Goal: Information Seeking & Learning: Understand process/instructions

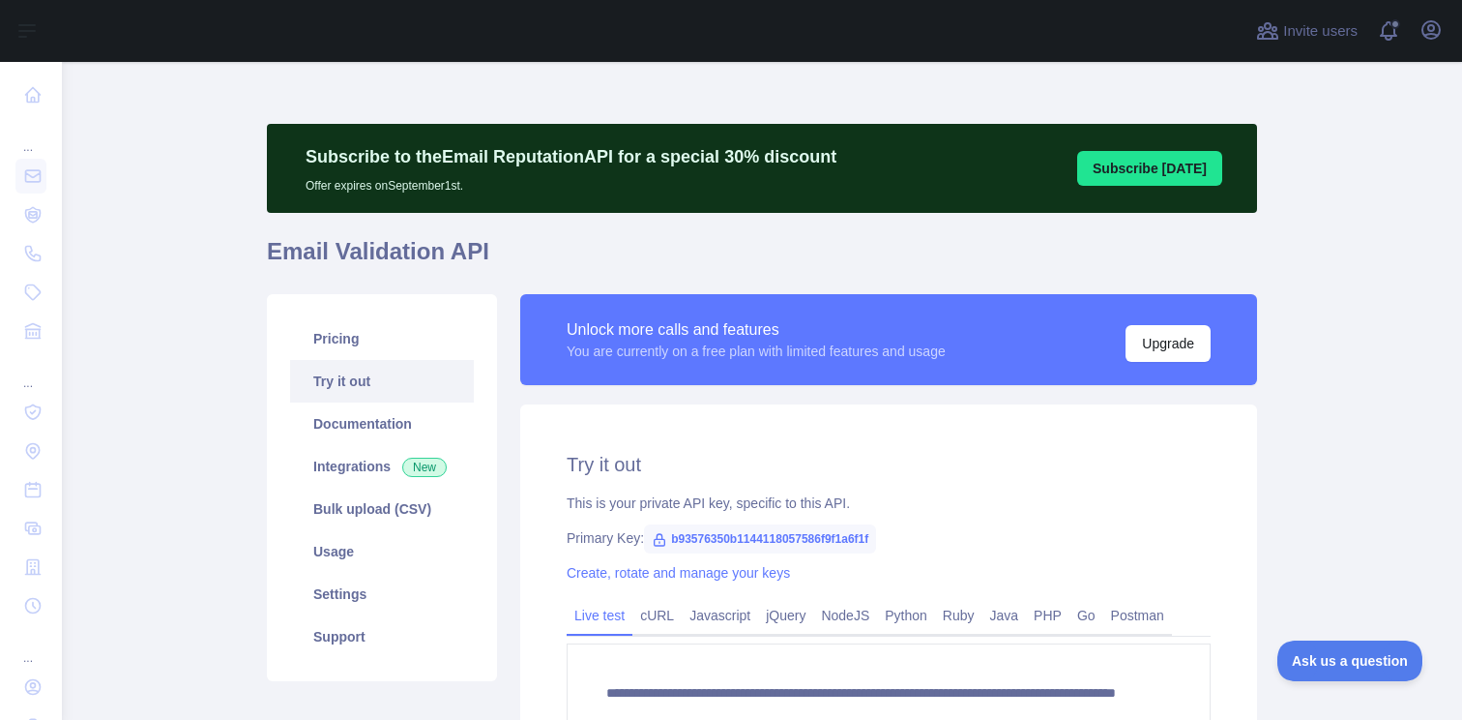
scroll to position [232, 0]
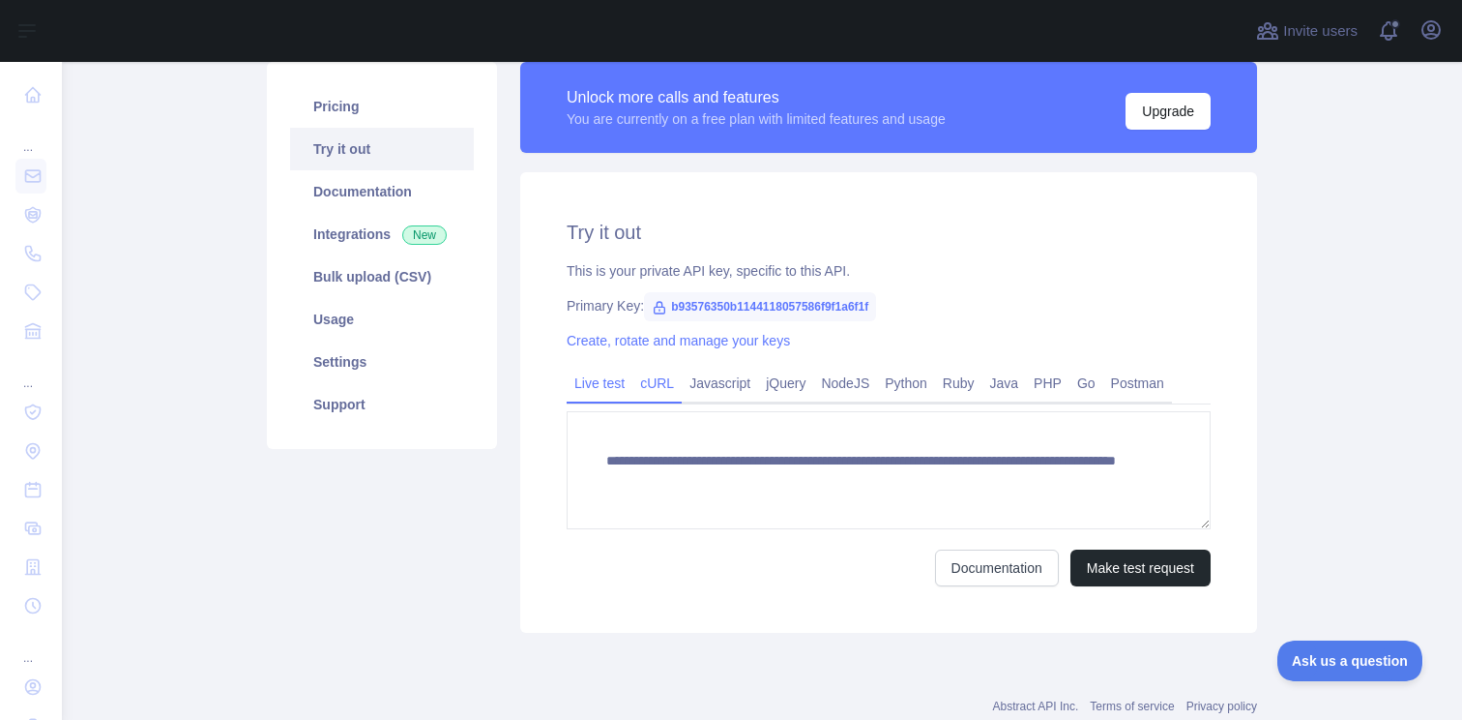
click at [660, 398] on div "cURL" at bounding box center [657, 388] width 49 height 30
click at [753, 297] on span "b93576350b1144118057586f9f1a6f1f" at bounding box center [760, 306] width 232 height 29
click at [656, 372] on link "cURL" at bounding box center [657, 383] width 49 height 31
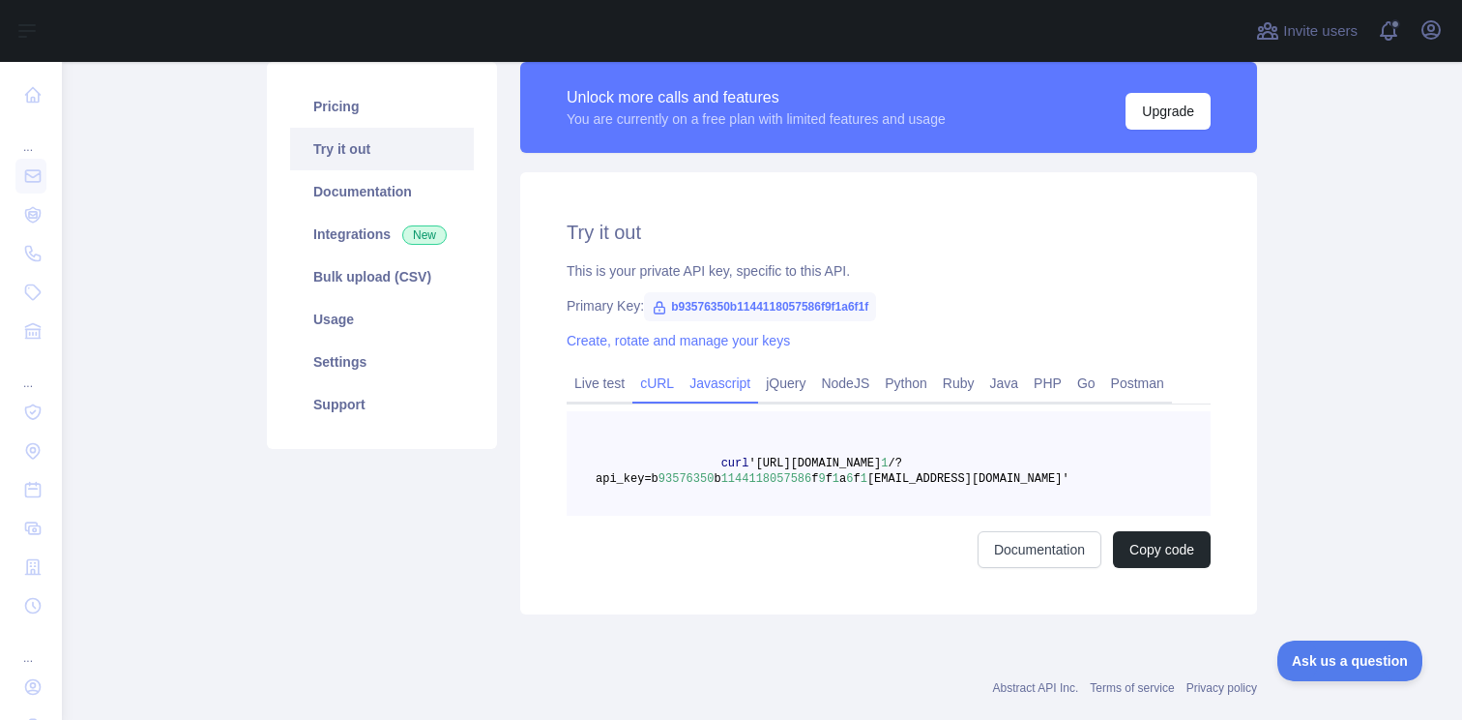
click at [728, 383] on link "Javascript" at bounding box center [720, 383] width 76 height 31
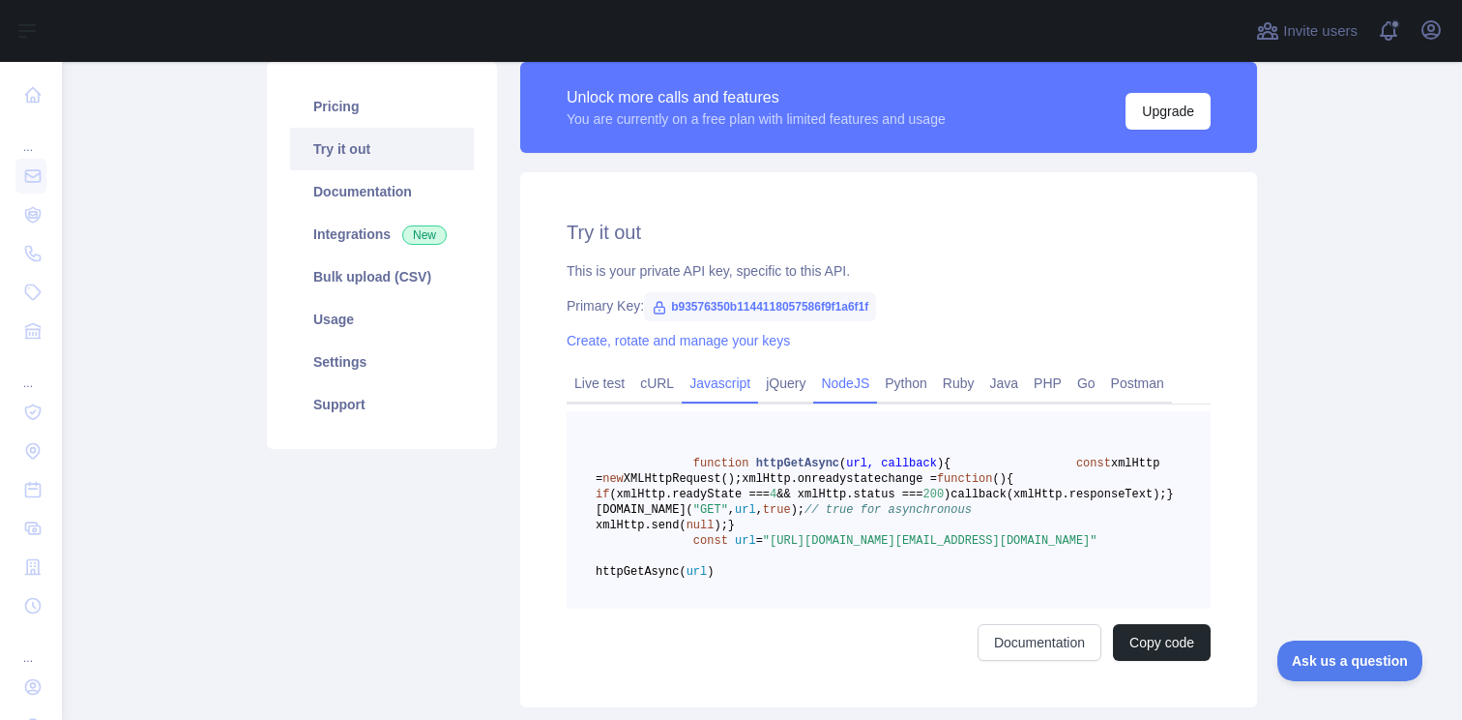
click at [850, 382] on link "NodeJS" at bounding box center [845, 383] width 64 height 31
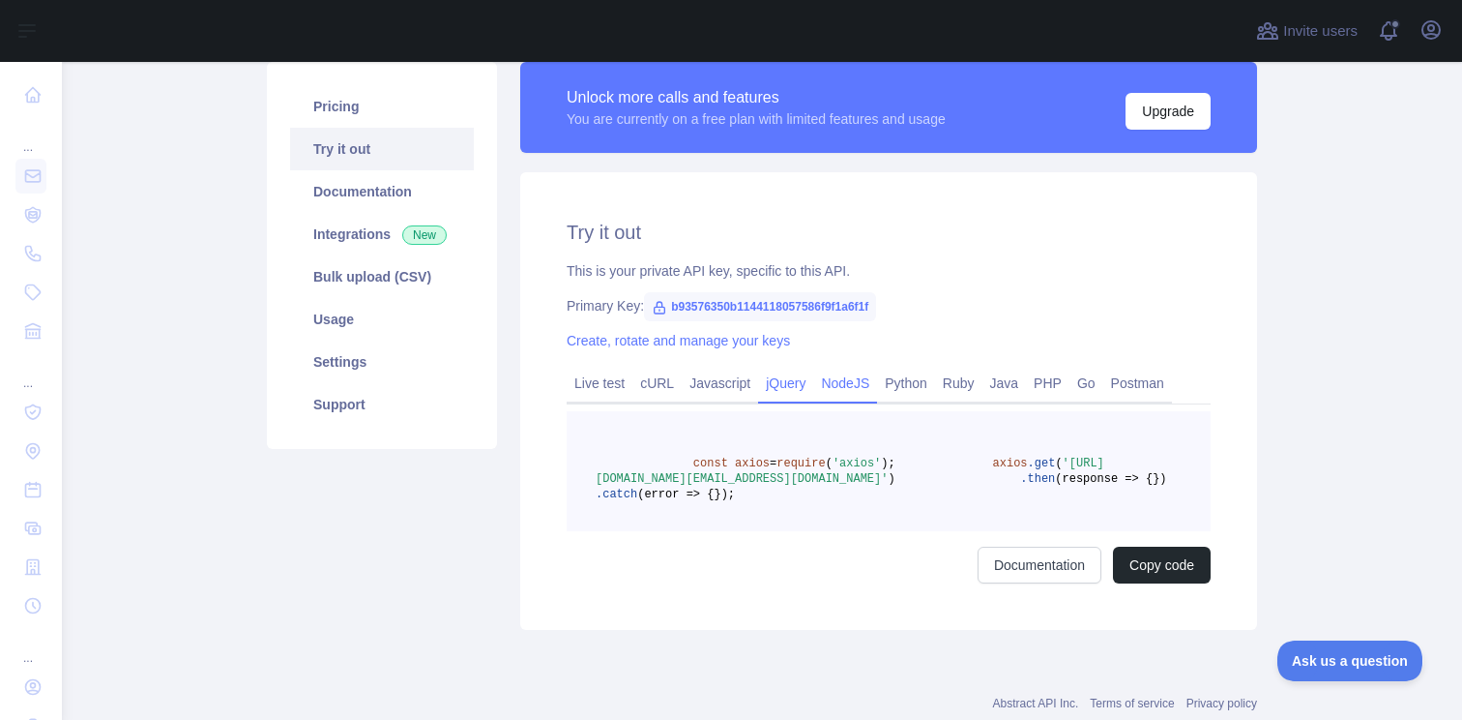
click at [789, 384] on link "jQuery" at bounding box center [785, 383] width 55 height 31
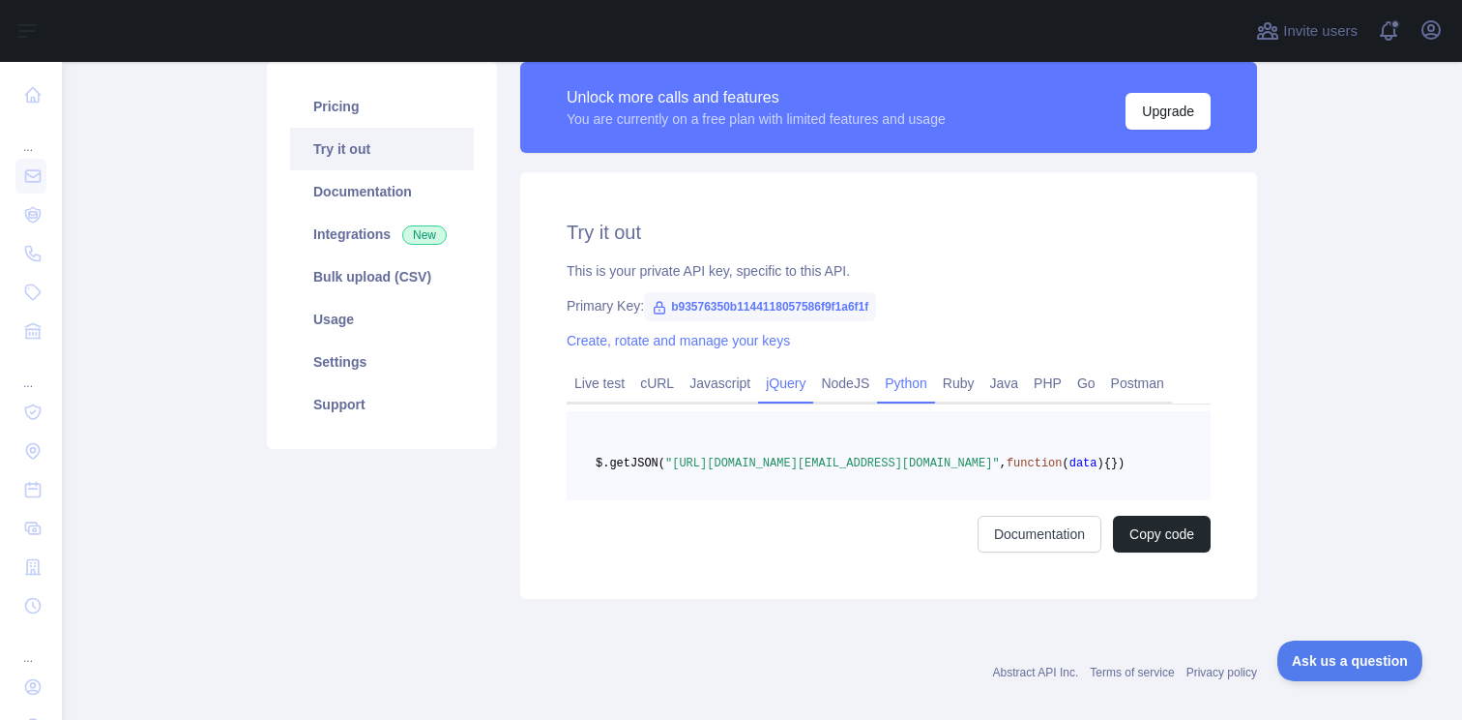
click at [896, 389] on link "Python" at bounding box center [906, 383] width 58 height 31
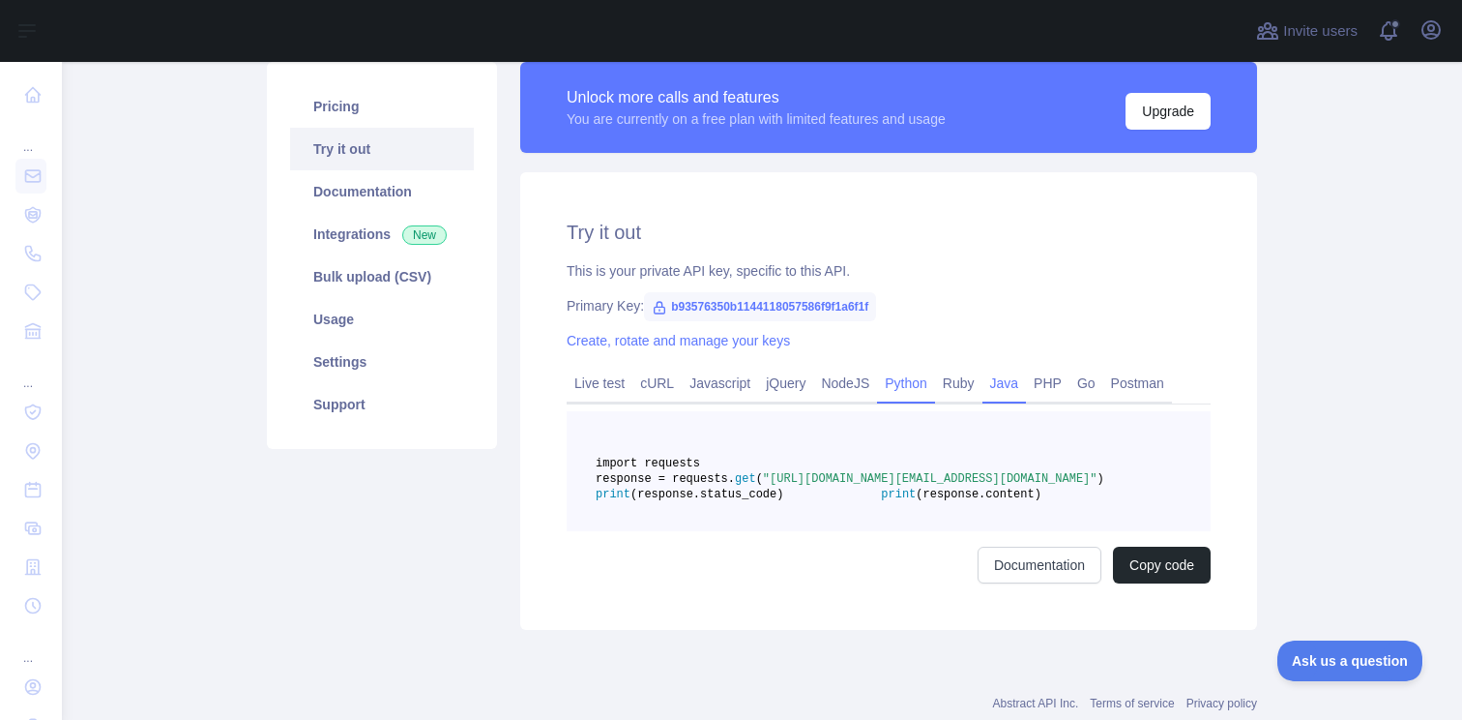
click at [1002, 383] on link "Java" at bounding box center [1005, 383] width 44 height 31
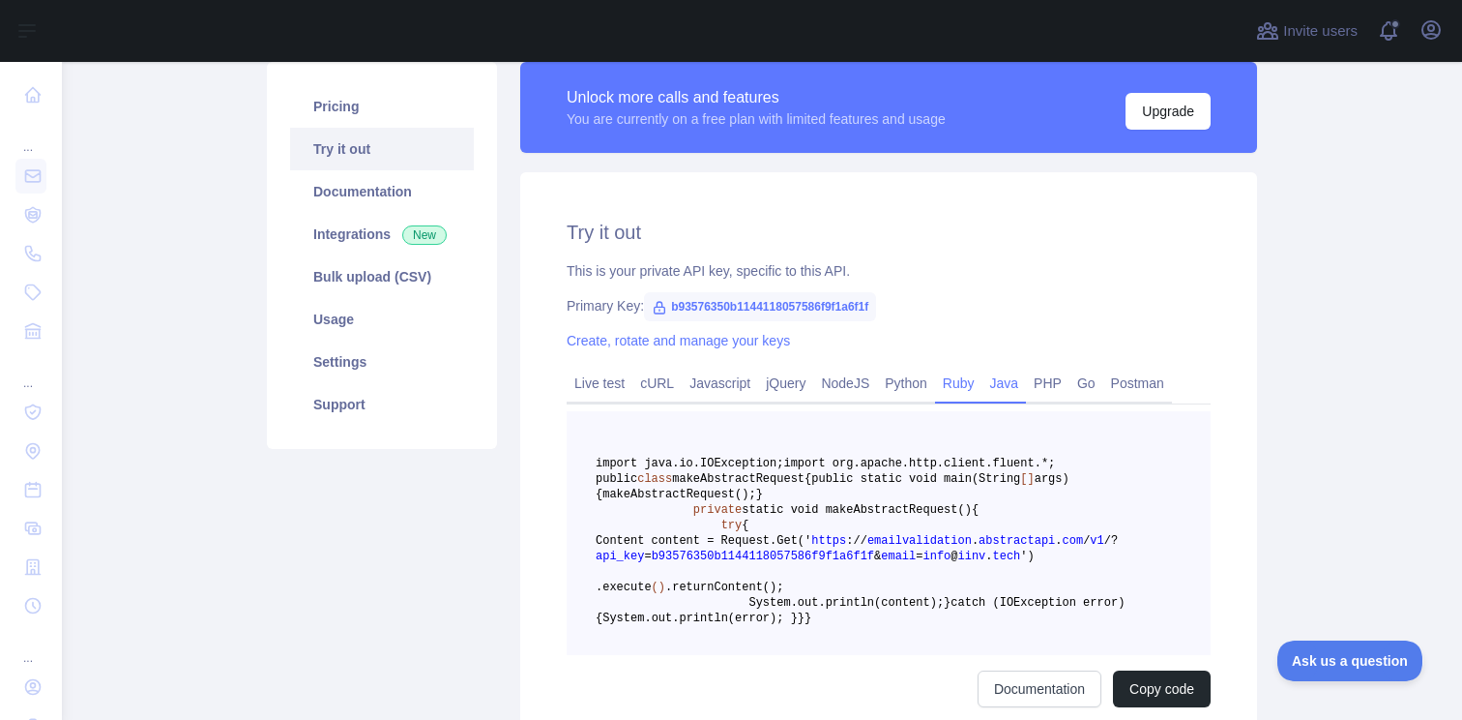
click at [983, 383] on link "Ruby" at bounding box center [958, 383] width 47 height 31
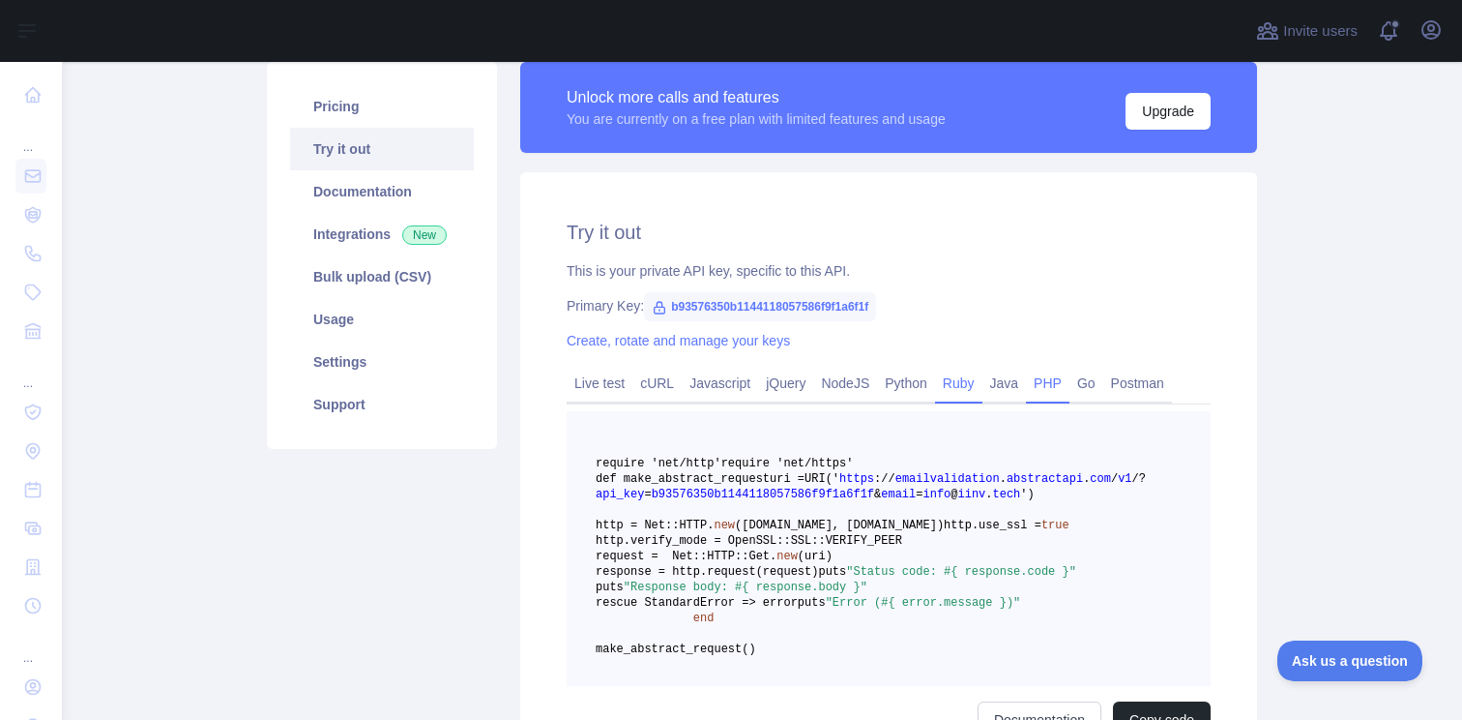
click at [1059, 388] on link "PHP" at bounding box center [1048, 383] width 44 height 31
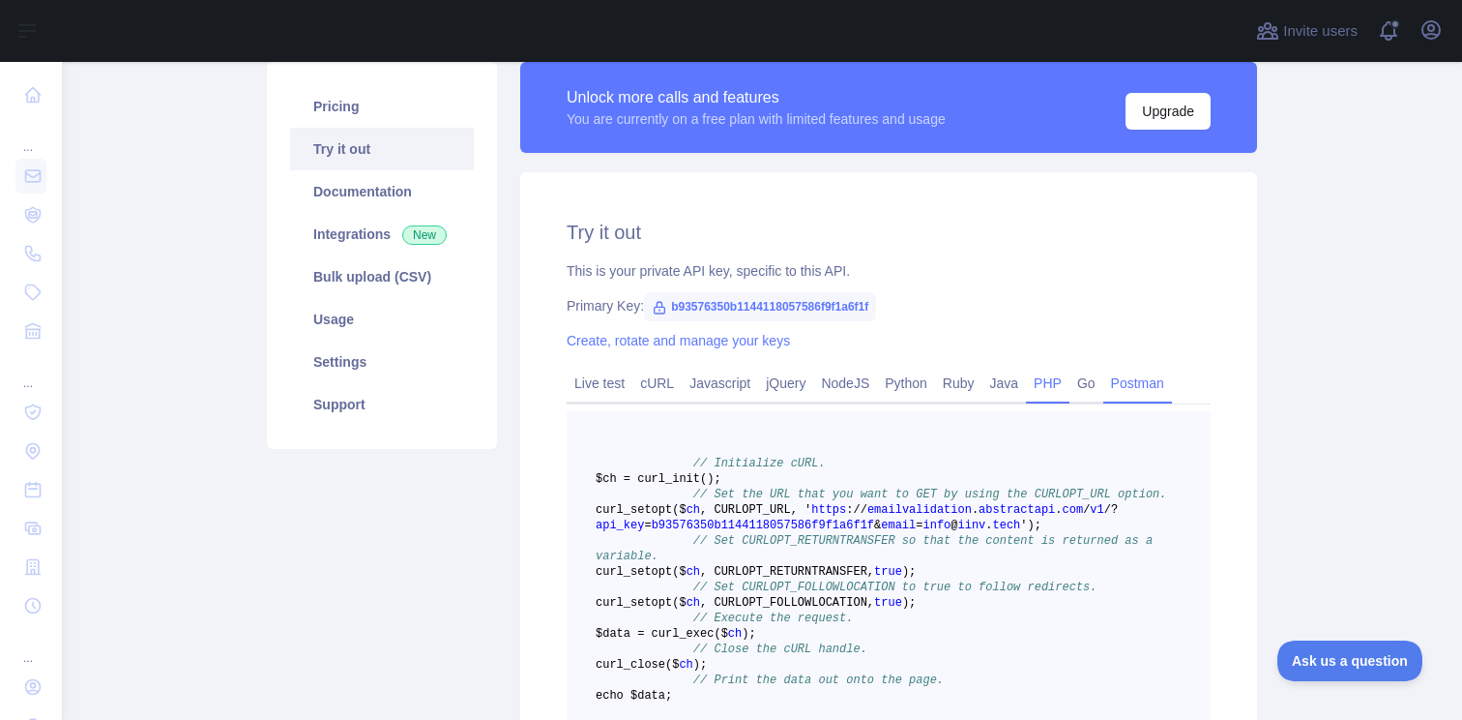
click at [1141, 375] on link "Postman" at bounding box center [1138, 383] width 69 height 31
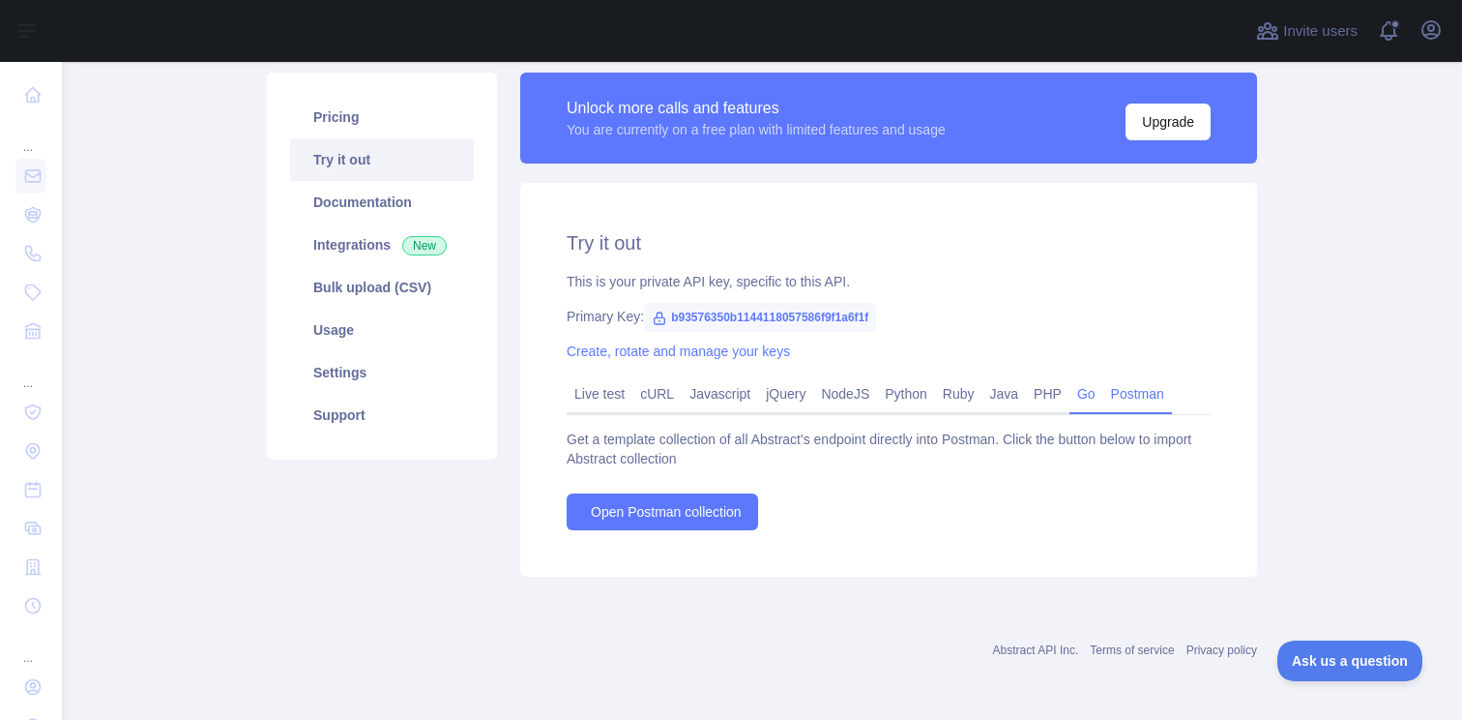
click at [1104, 391] on link "Go" at bounding box center [1087, 393] width 34 height 31
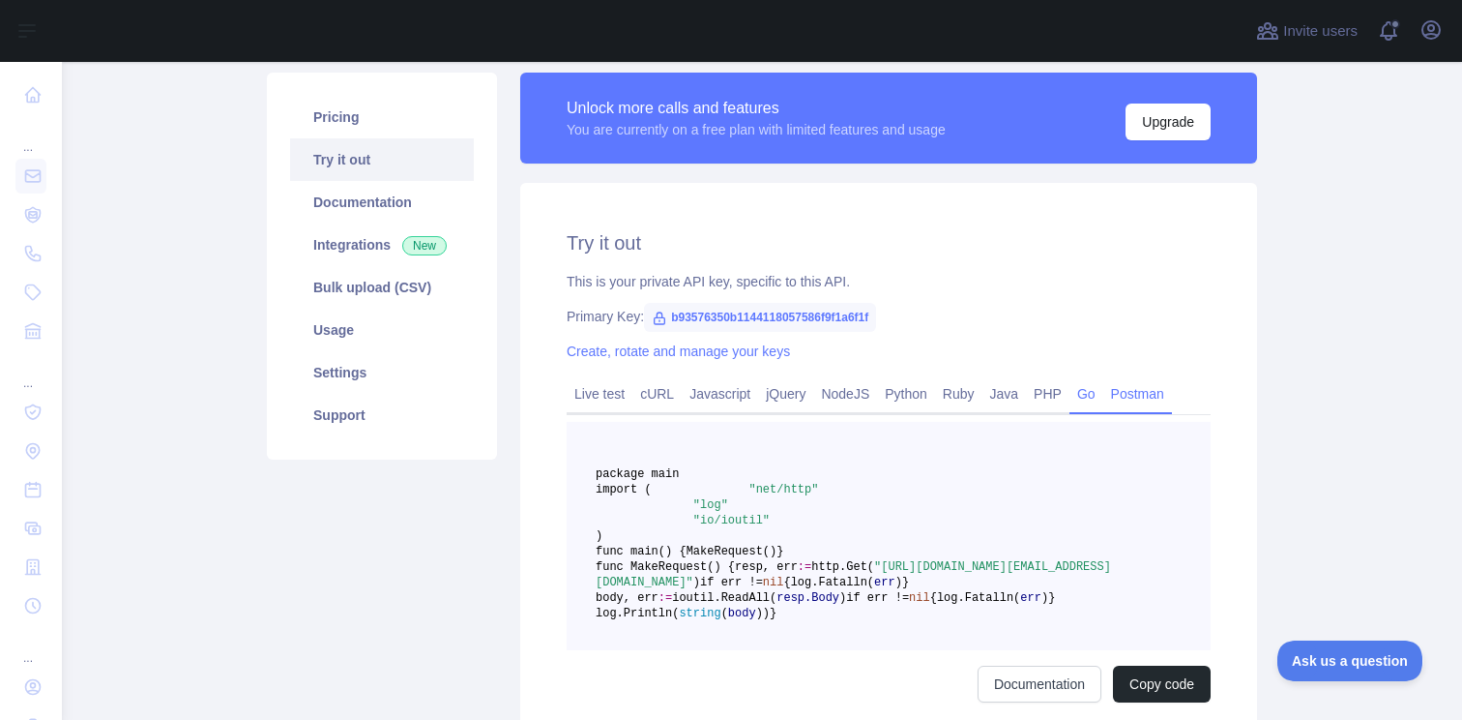
click at [1161, 404] on link "Postman" at bounding box center [1138, 393] width 69 height 31
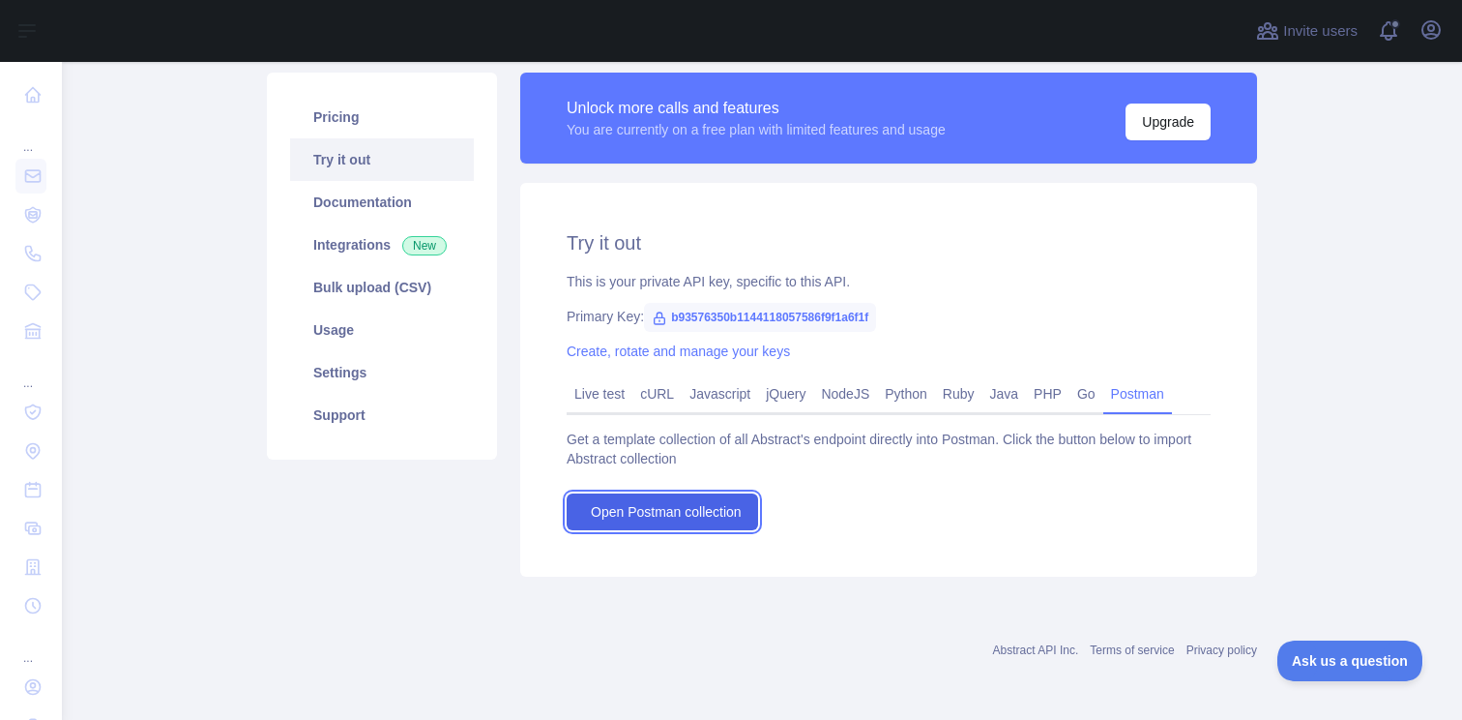
click at [649, 500] on link "Open Postman collection" at bounding box center [663, 511] width 192 height 37
